Goal: Information Seeking & Learning: Check status

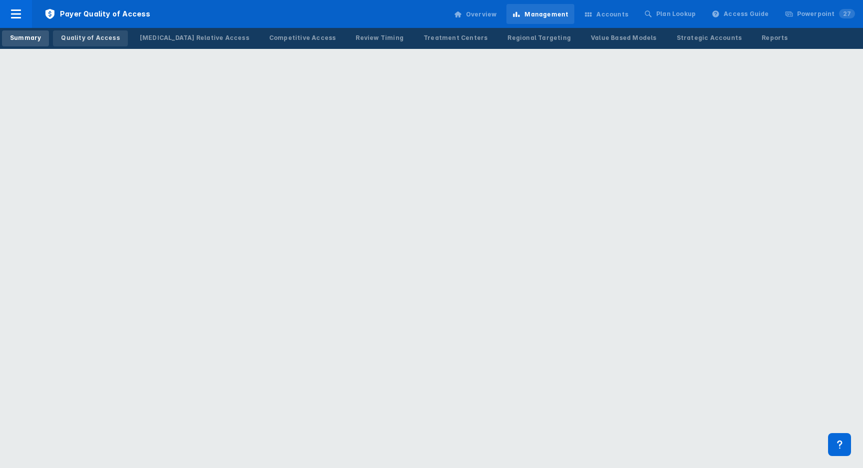
click at [115, 38] on link "Quality of Access" at bounding box center [90, 38] width 74 height 16
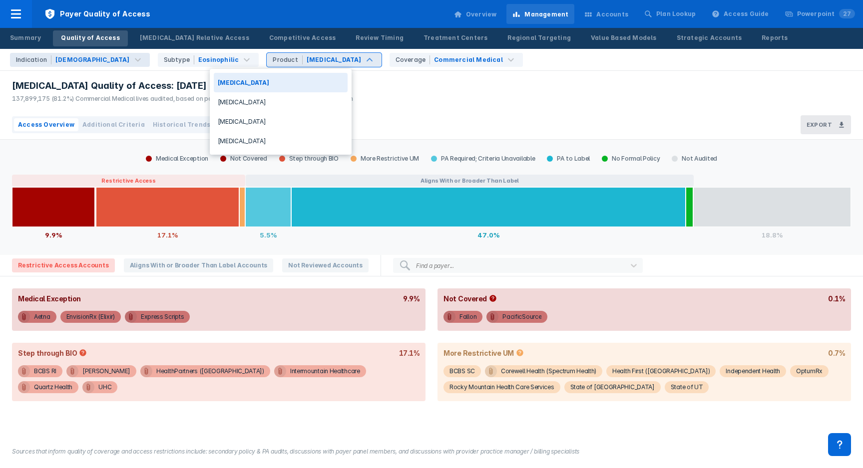
click at [307, 60] on div "[MEDICAL_DATA]" at bounding box center [334, 59] width 55 height 9
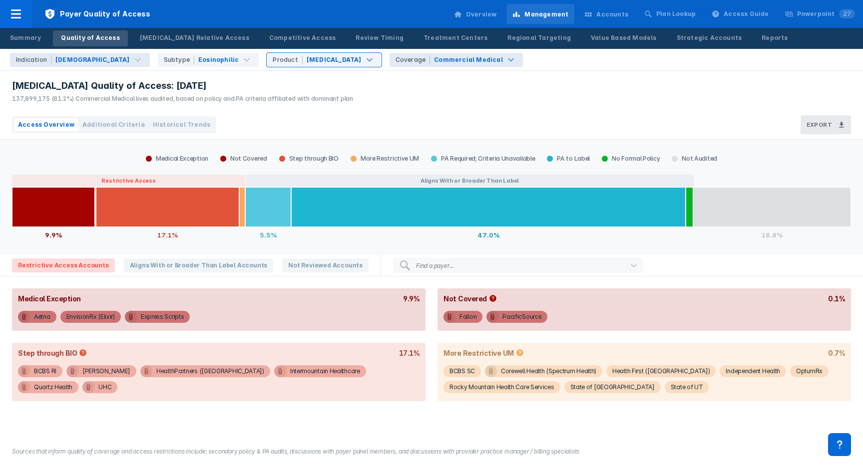
click at [434, 63] on div "Commercial Medical" at bounding box center [468, 59] width 69 height 9
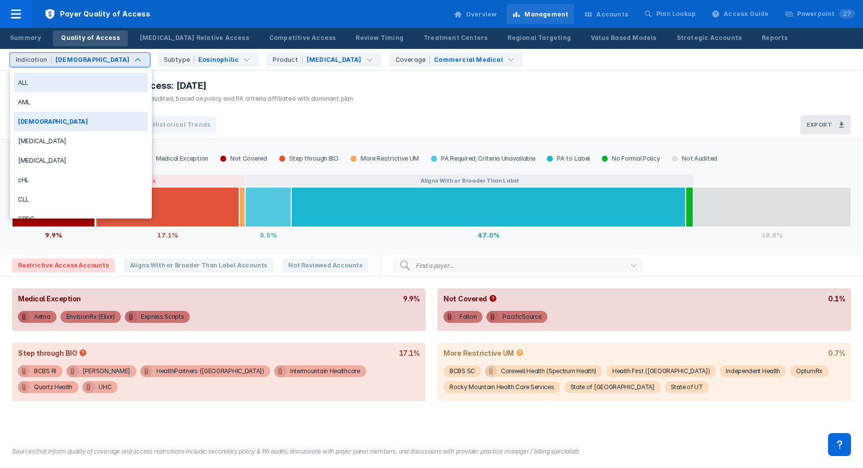
click at [53, 87] on div "ALL" at bounding box center [81, 82] width 134 height 19
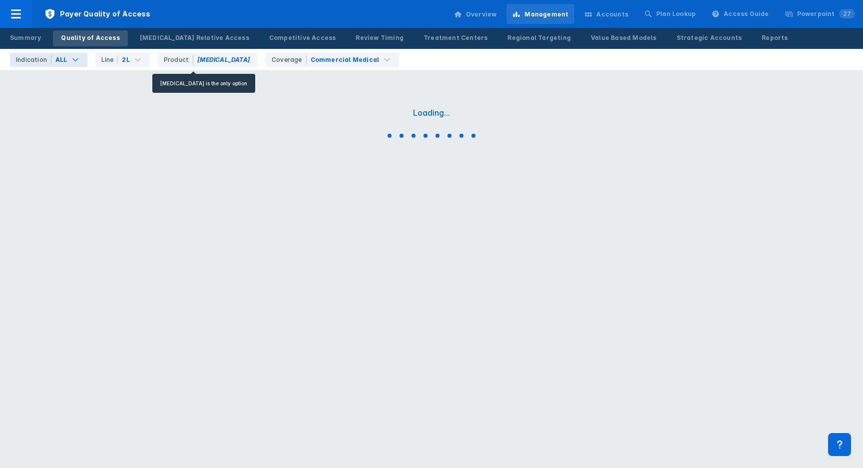
click at [214, 59] on div "Product Besponsa" at bounding box center [208, 60] width 100 height 14
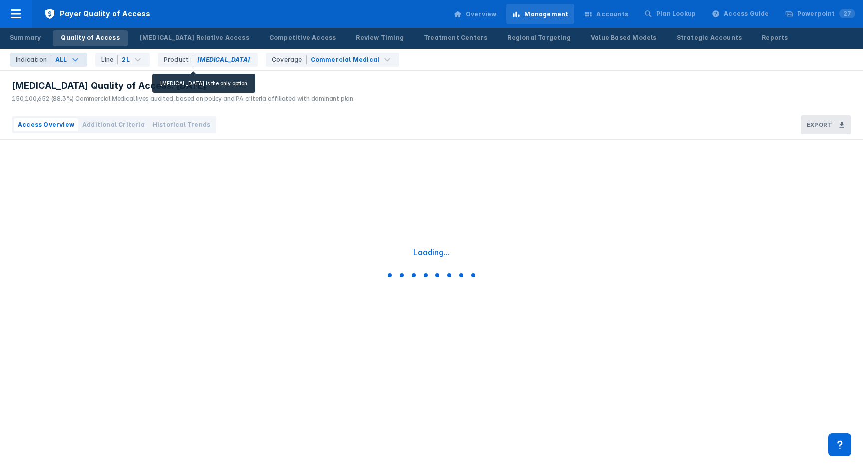
click at [221, 62] on div "Product Besponsa" at bounding box center [208, 60] width 100 height 14
click at [167, 53] on div "Product Besponsa" at bounding box center [208, 60] width 100 height 14
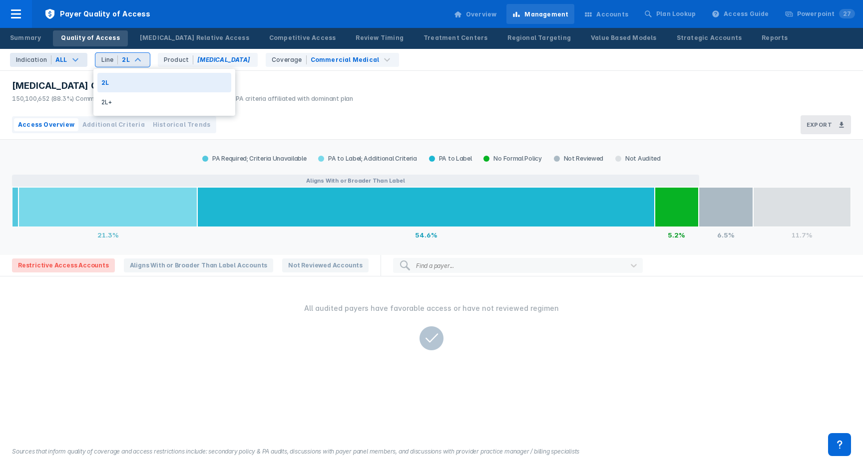
click at [143, 59] on div "Line 2L" at bounding box center [122, 60] width 54 height 14
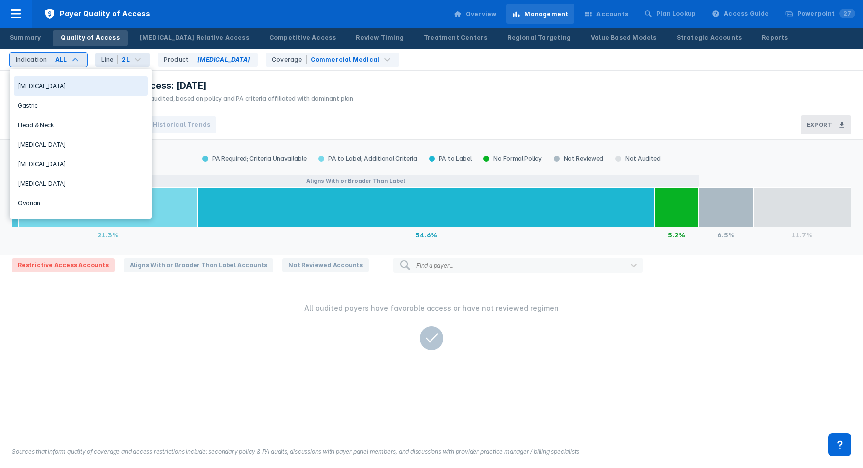
scroll to position [185, 0]
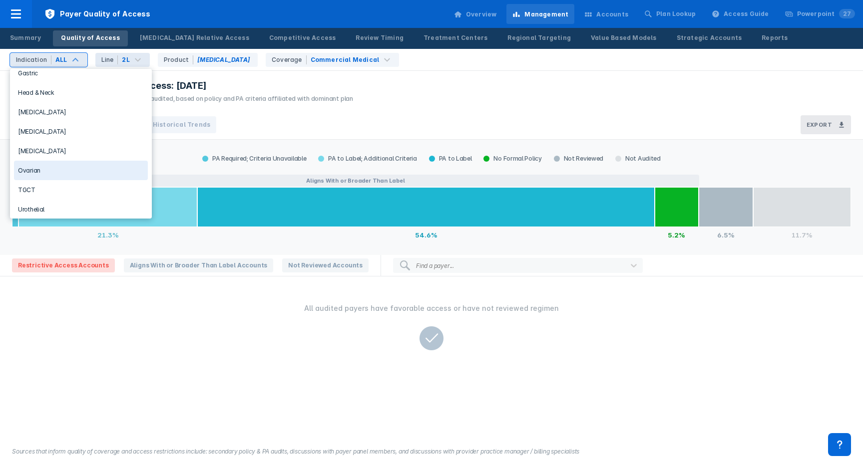
click at [340, 87] on div "Besponsa Quality of Access: Feb 2019 150,100,652 (88.3%) Commercial Medical liv…" at bounding box center [180, 90] width 360 height 39
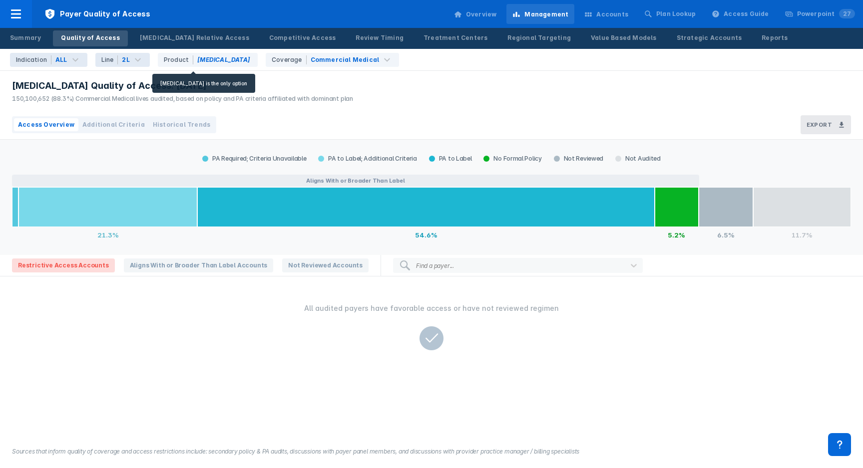
click at [195, 57] on div "Product Besponsa" at bounding box center [208, 60] width 100 height 14
click at [129, 56] on div "2L" at bounding box center [126, 60] width 10 height 10
click at [446, 66] on div "Indication ALL Line 2L Product Besponsa Coverage Commercial Medical" at bounding box center [434, 59] width 857 height 21
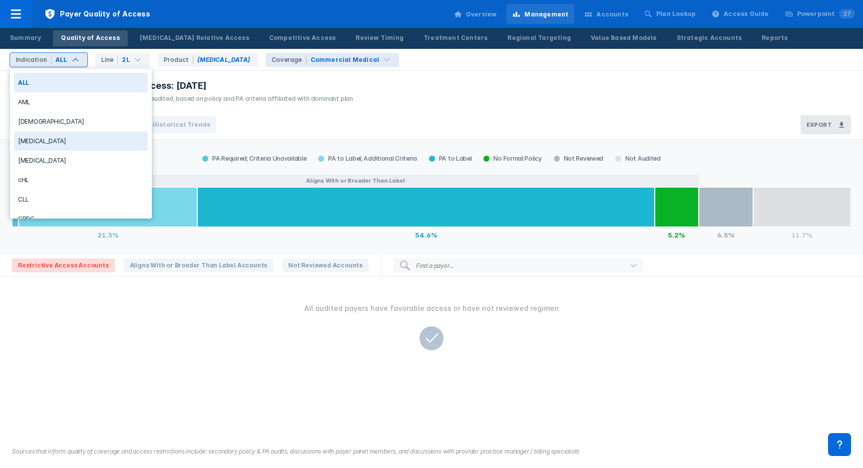
click at [79, 142] on div "[MEDICAL_DATA]" at bounding box center [81, 140] width 134 height 19
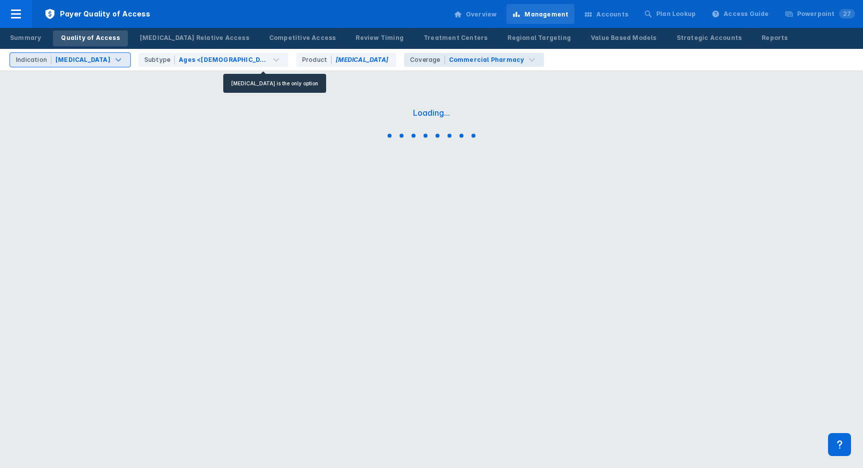
click at [296, 54] on div "Product Dupixent" at bounding box center [346, 60] width 100 height 14
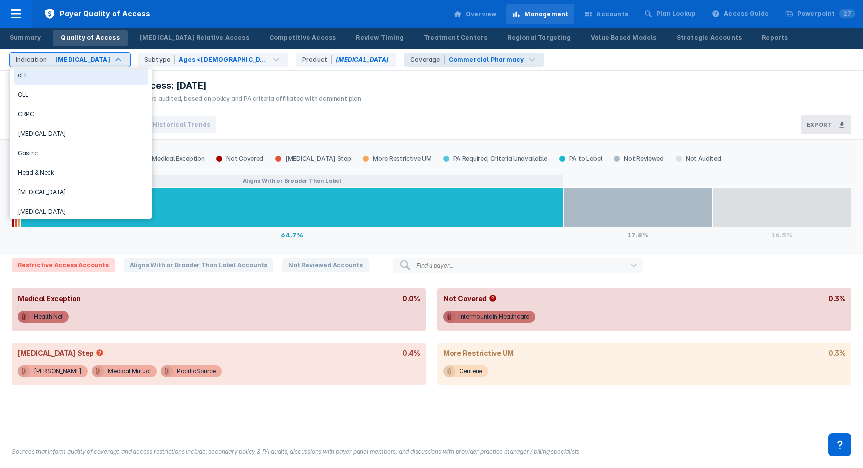
scroll to position [155, 0]
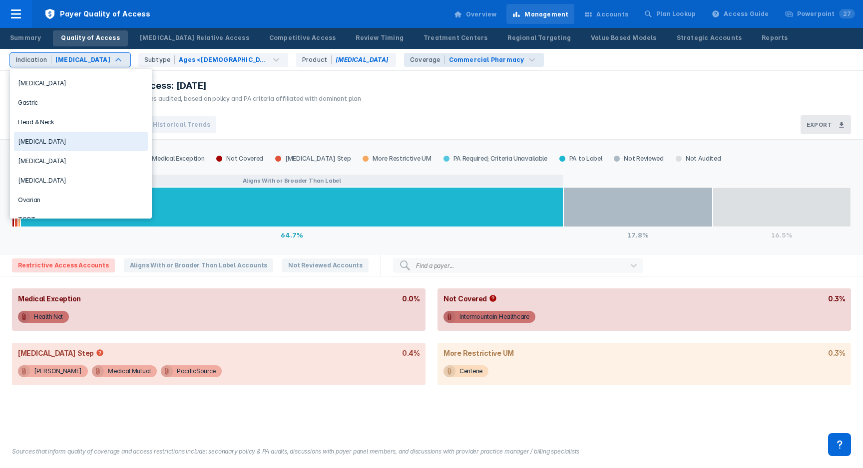
click at [55, 139] on div "[MEDICAL_DATA]" at bounding box center [81, 141] width 134 height 19
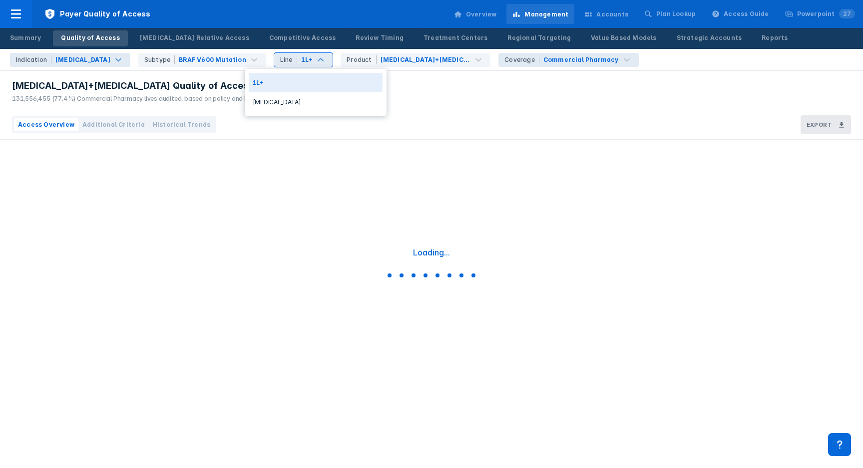
click at [301, 60] on div "Line 1L+" at bounding box center [303, 60] width 58 height 14
click at [280, 84] on div "1L+" at bounding box center [316, 82] width 134 height 19
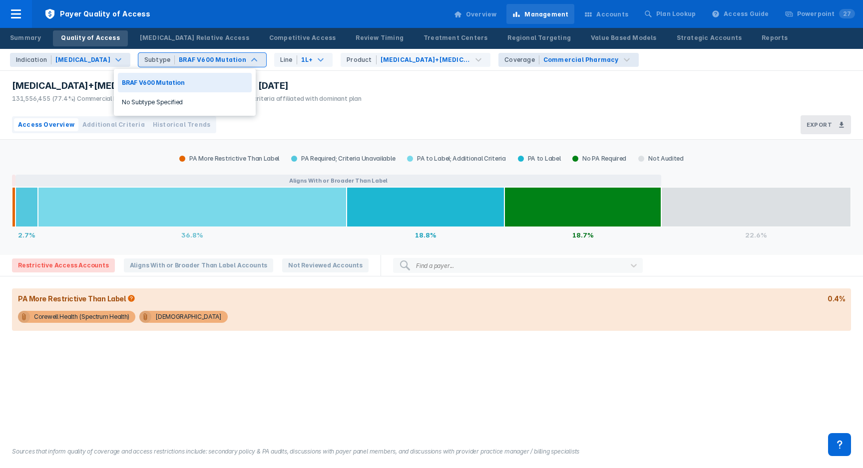
click at [358, 82] on div "Cotellic+Zelboraf Quality of Access: Aug 2025 131,556,455 (77.4%) Commercial Ph…" at bounding box center [431, 90] width 863 height 39
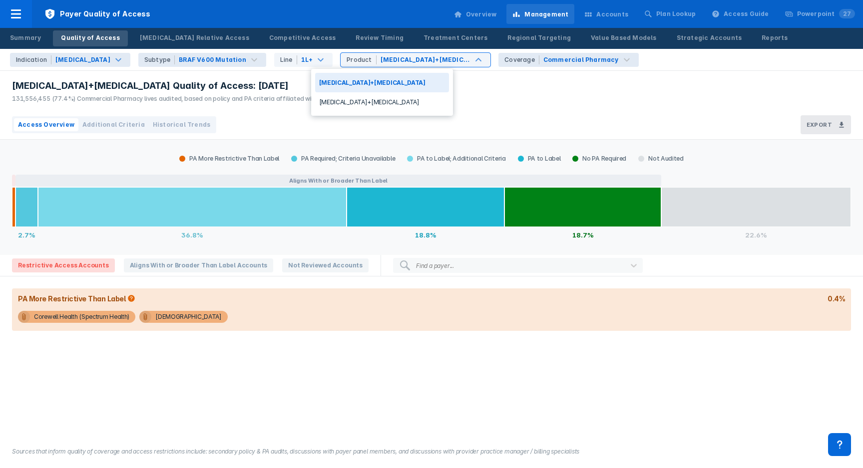
click at [284, 78] on div "Cotellic+Zelboraf Quality of Access: Aug 2025 131,556,455 (77.4%) Commercial Ph…" at bounding box center [184, 90] width 368 height 39
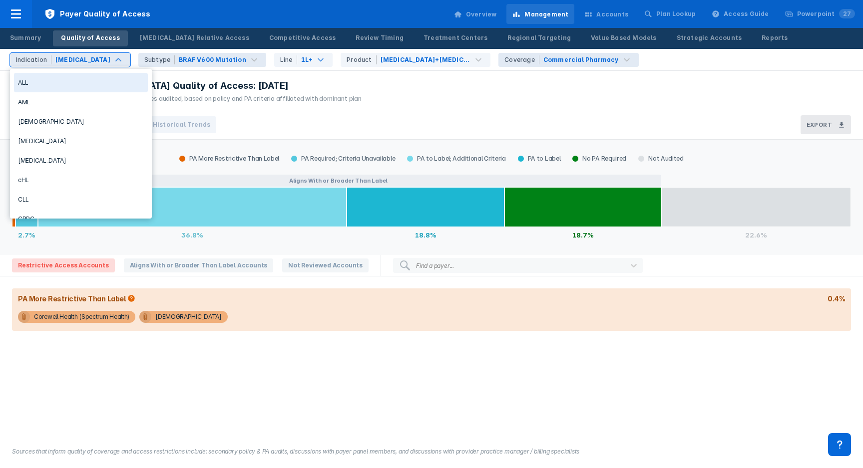
click at [279, 87] on div "Cotellic+Zelboraf Quality of Access: Aug 2025" at bounding box center [187, 86] width 350 height 12
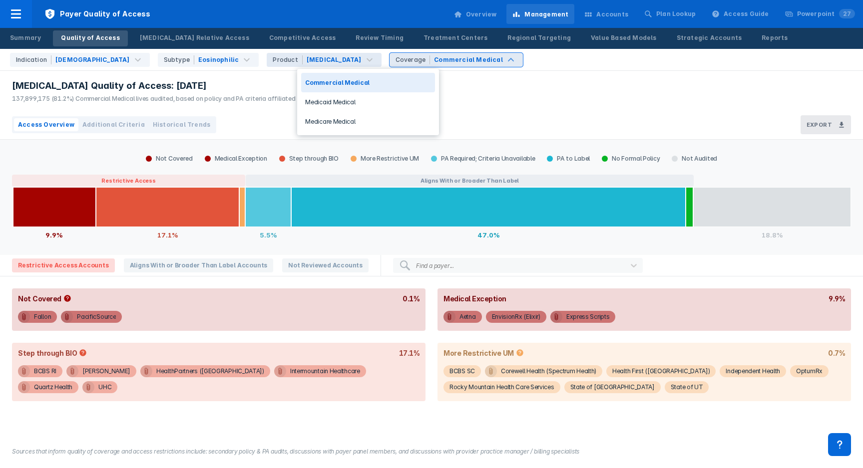
click at [393, 64] on div "Coverage Commercial Medical" at bounding box center [455, 60] width 133 height 14
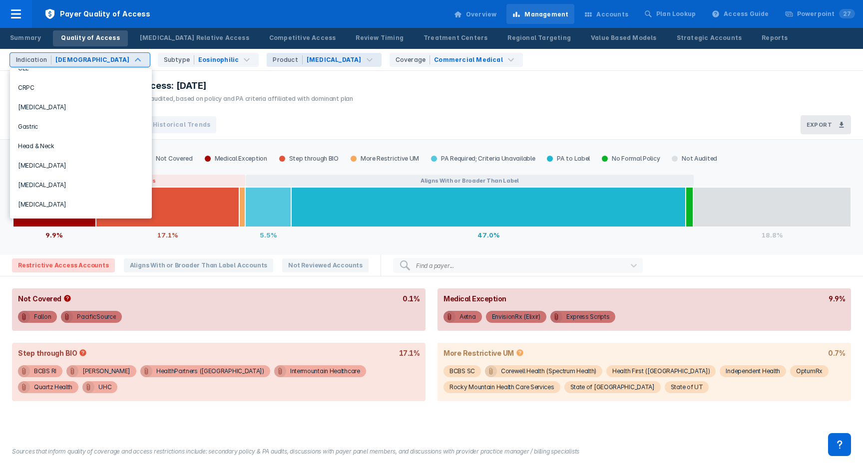
scroll to position [185, 0]
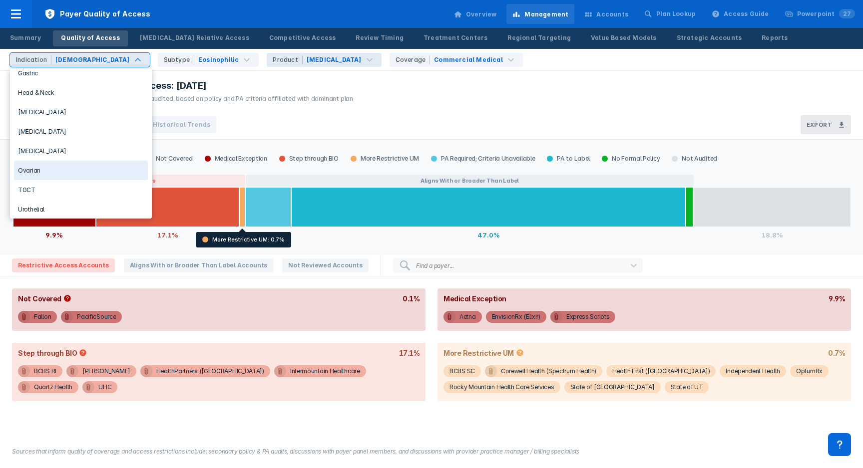
click at [422, 82] on div "[MEDICAL_DATA] Quality of Access: [DATE] 137,899,175 (81.2%) Commercial Medical…" at bounding box center [431, 90] width 863 height 39
